Goal: Understand process/instructions: Learn how to perform a task or action

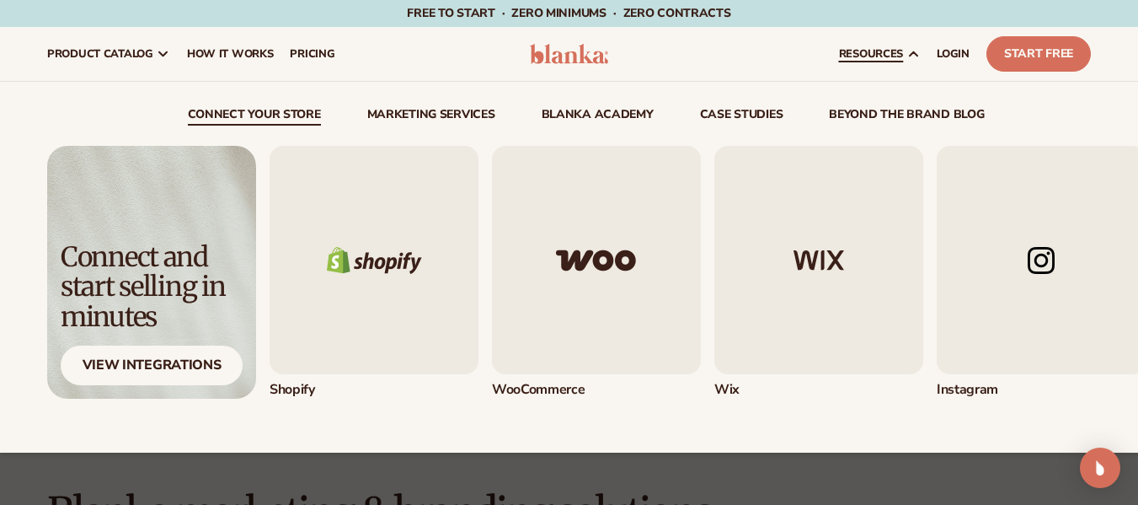
click at [305, 122] on link "connect your store" at bounding box center [254, 117] width 133 height 17
click at [365, 238] on img "1 / 5" at bounding box center [374, 260] width 209 height 228
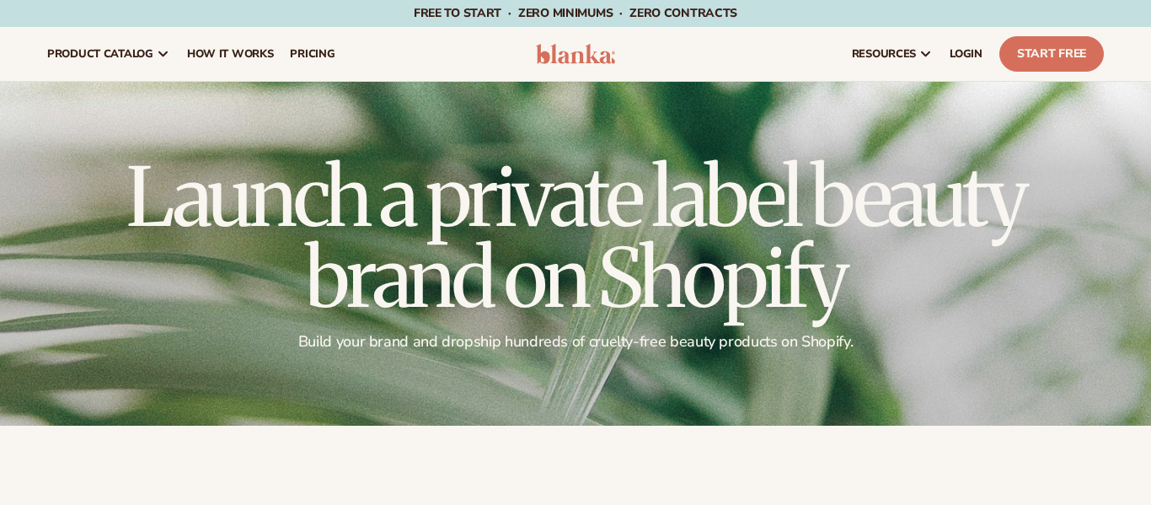
click at [365, 238] on h1 "Launch a private label beauty brand on Shopify" at bounding box center [575, 238] width 1057 height 162
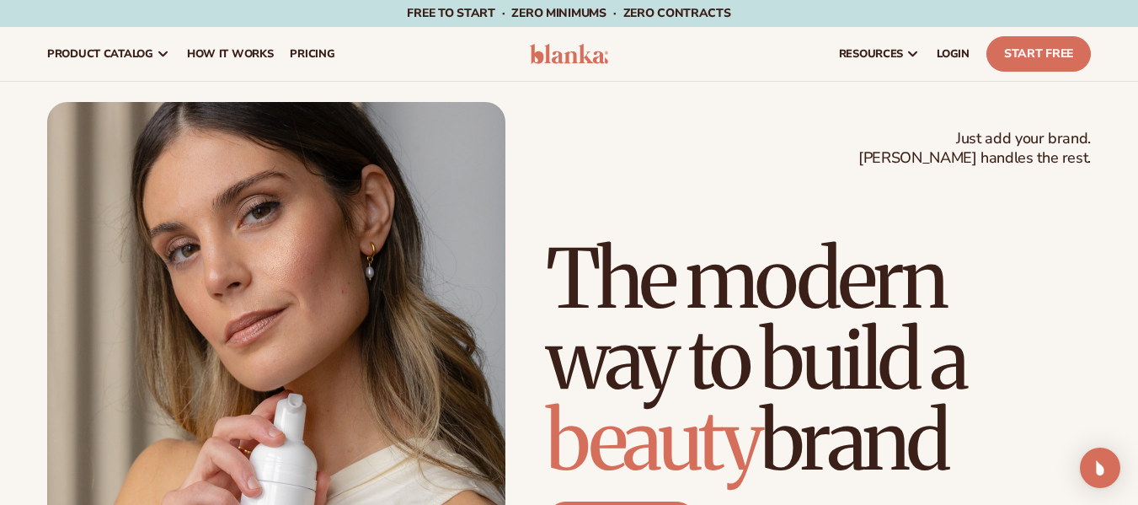
scroll to position [56, 0]
